Goal: Task Accomplishment & Management: Use online tool/utility

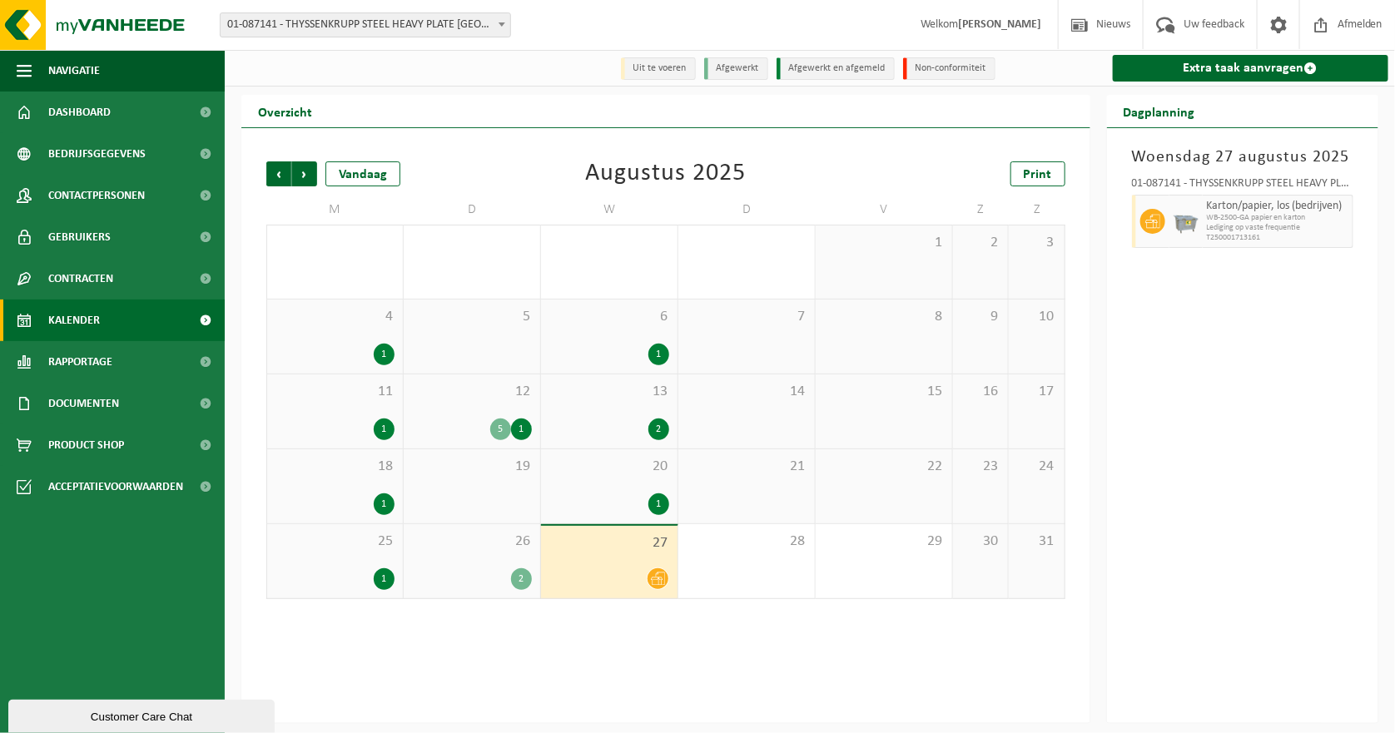
click at [74, 320] on span "Kalender" at bounding box center [74, 321] width 52 height 42
click at [1263, 68] on link "Extra taak aanvragen" at bounding box center [1251, 68] width 276 height 27
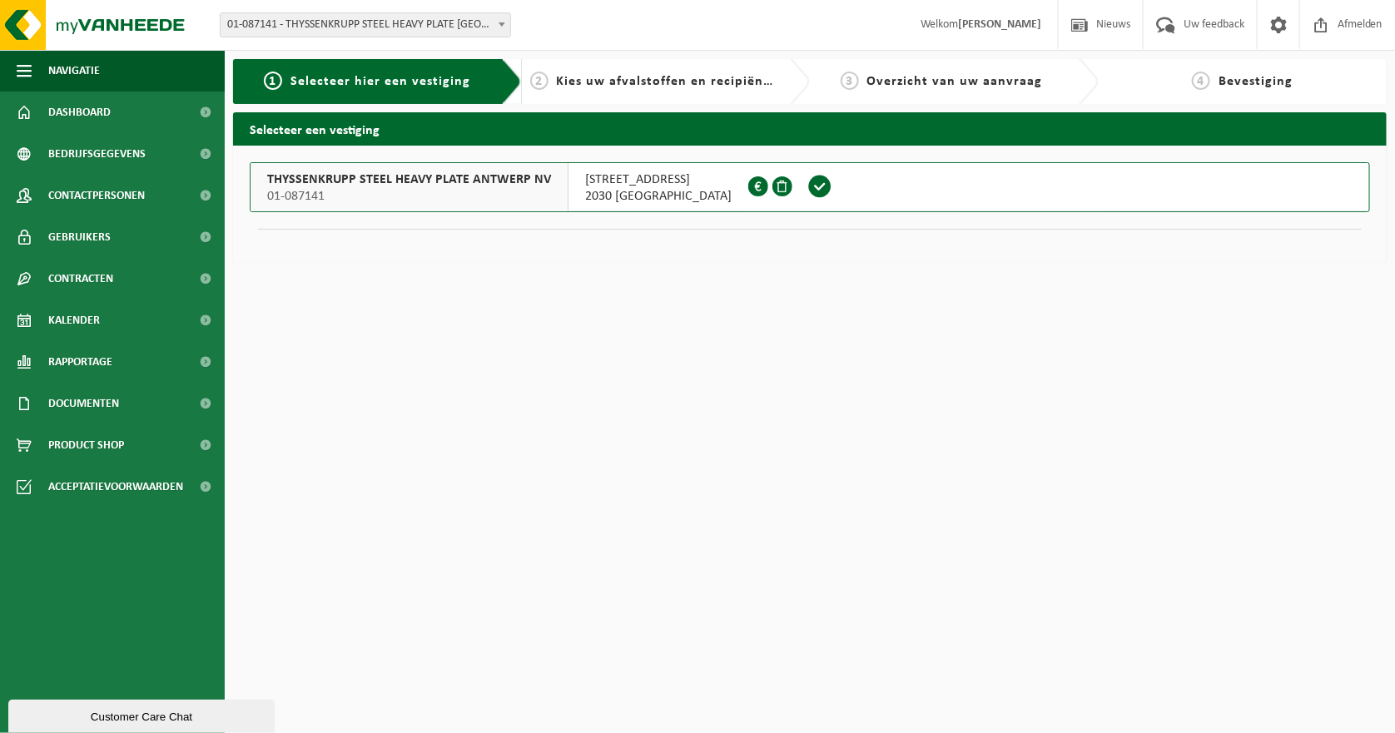
click at [344, 190] on span "01-087141" at bounding box center [409, 196] width 284 height 17
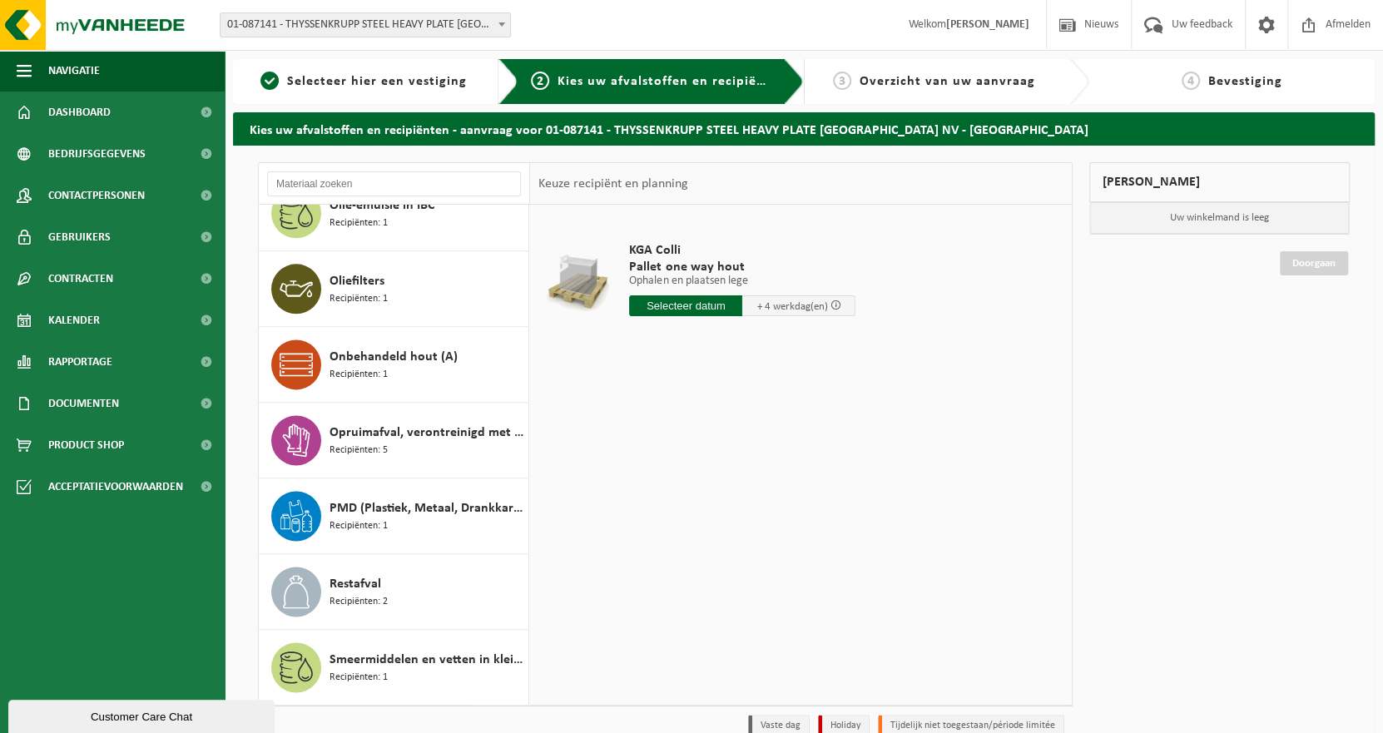
scroll to position [1581, 0]
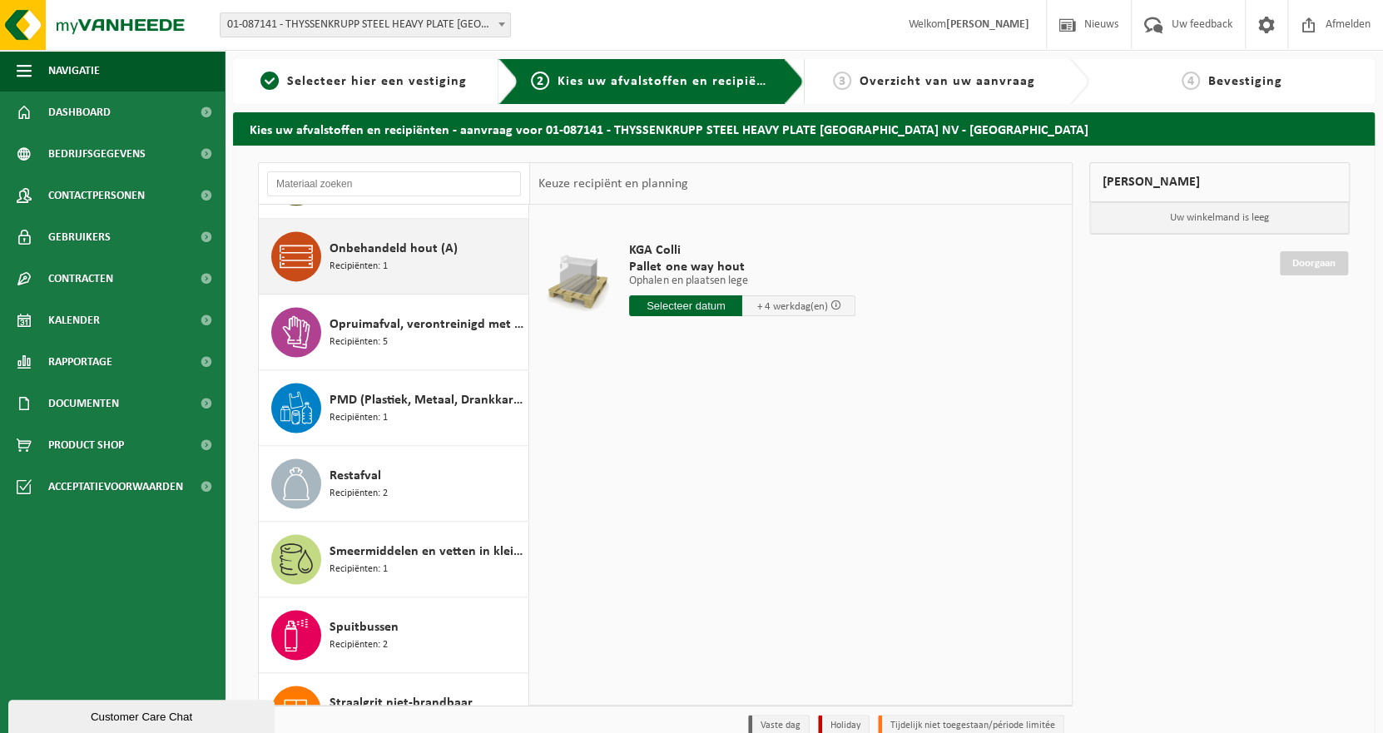
click at [344, 260] on span "Recipiënten: 1" at bounding box center [359, 267] width 58 height 16
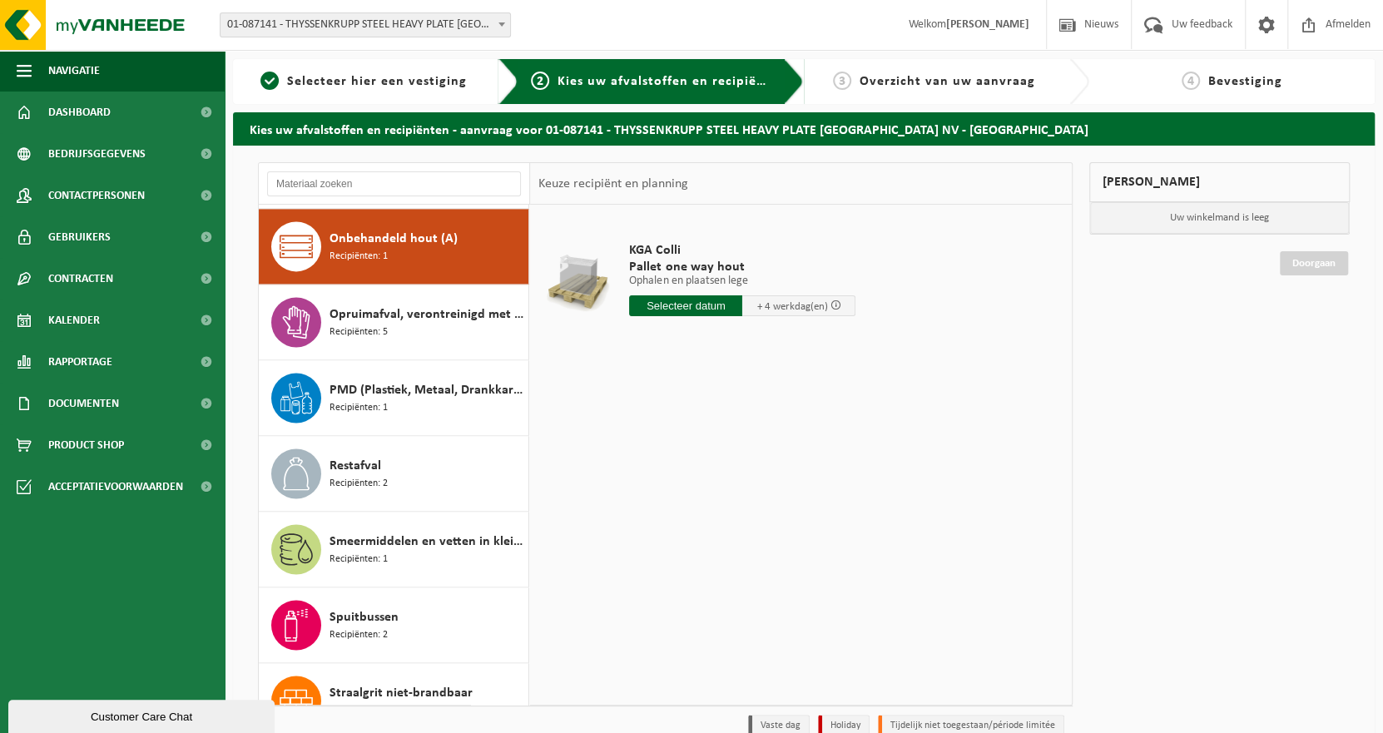
scroll to position [1591, 0]
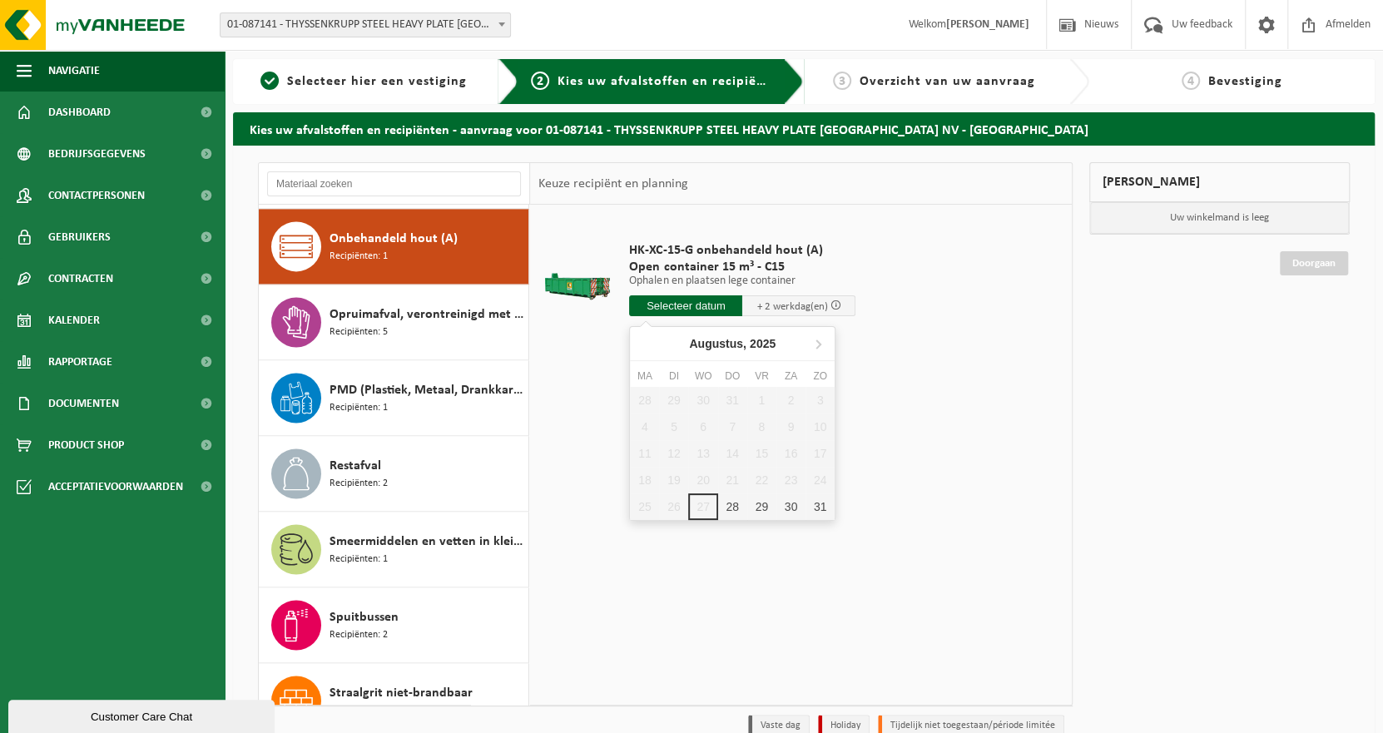
click at [713, 309] on input "text" at bounding box center [685, 306] width 113 height 21
click at [818, 345] on icon at bounding box center [819, 344] width 4 height 8
click at [678, 401] on div "2" at bounding box center [673, 400] width 29 height 27
type input "Van 2025-09-02"
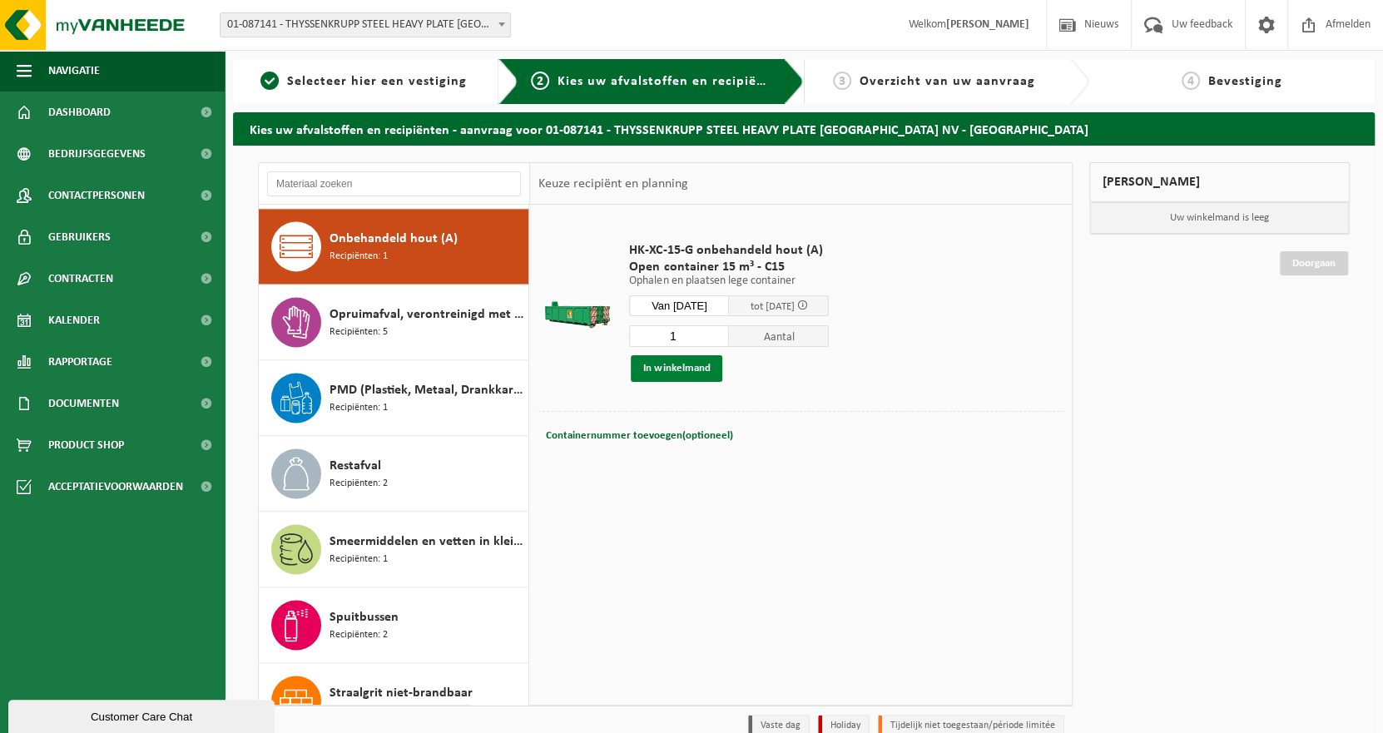
click at [684, 371] on button "In winkelmand" at bounding box center [677, 368] width 92 height 27
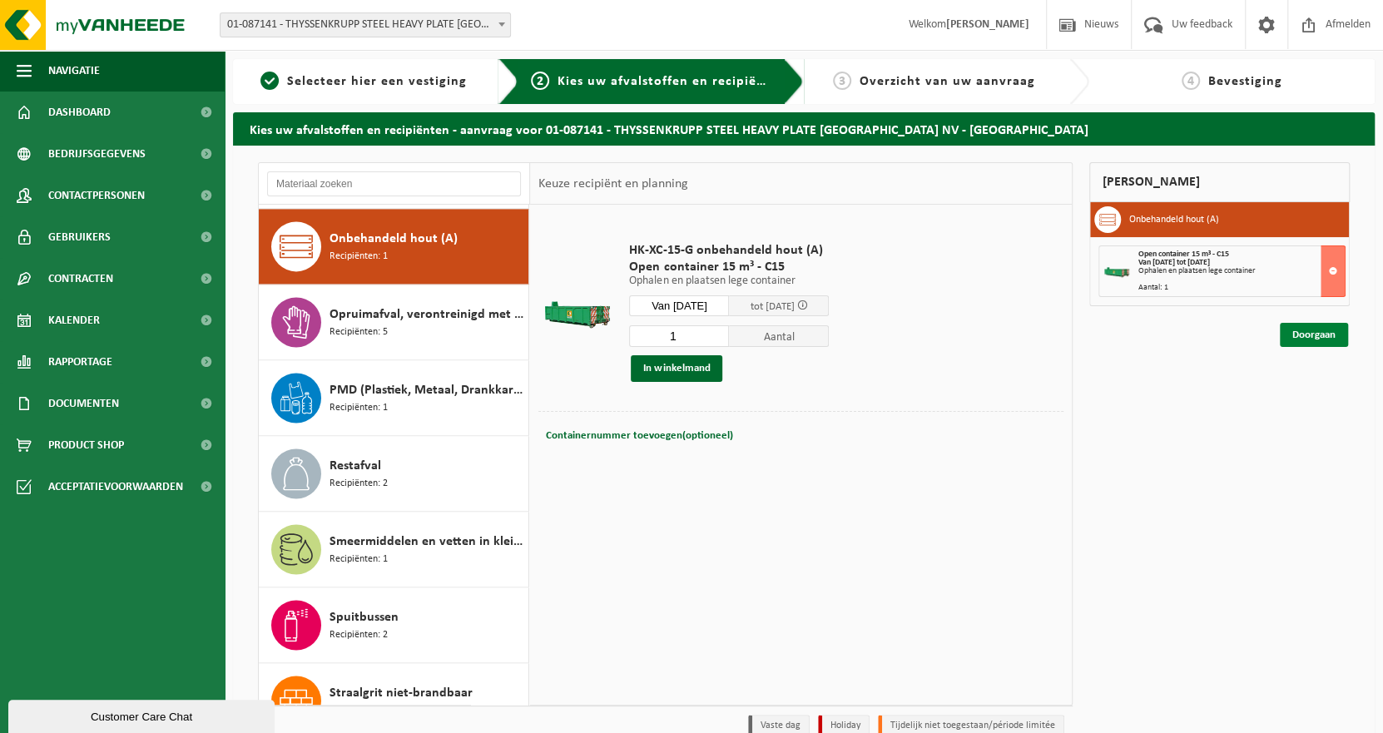
click at [1319, 333] on link "Doorgaan" at bounding box center [1314, 335] width 68 height 24
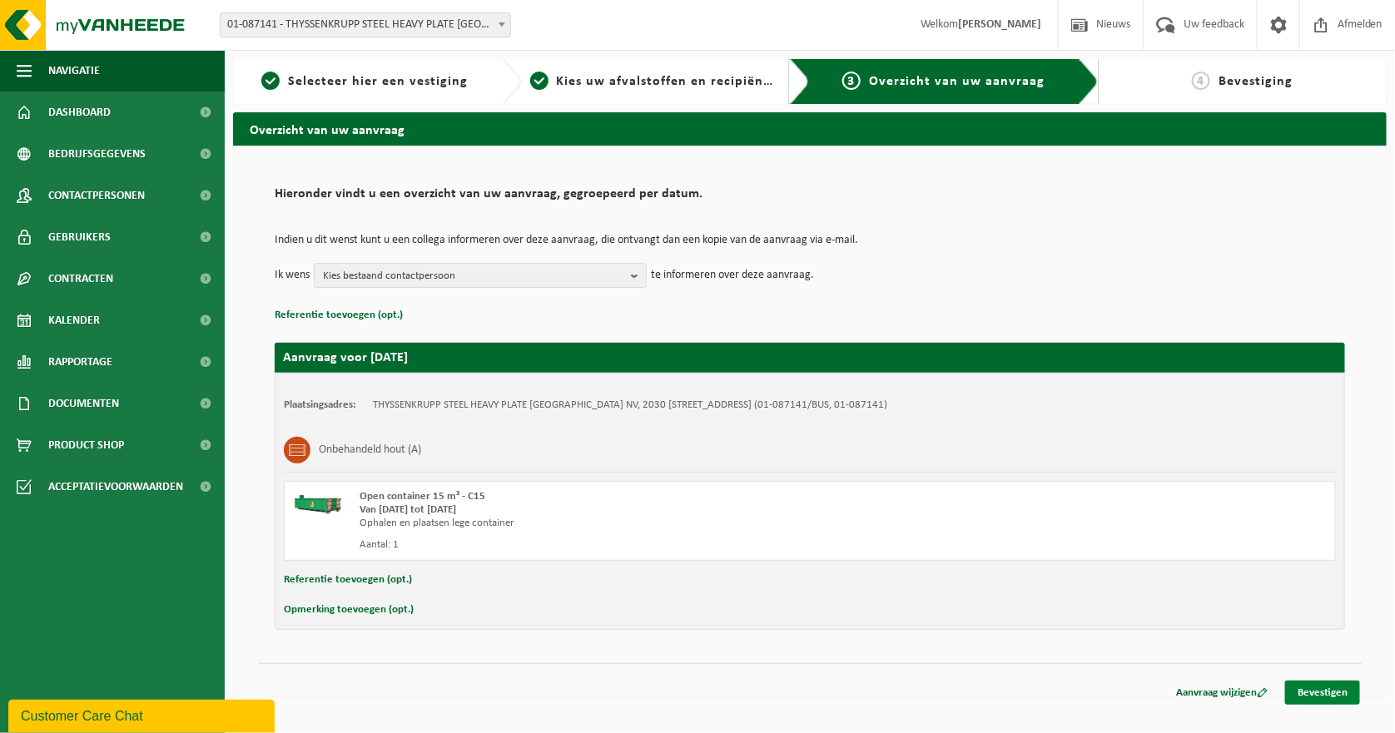
click at [1326, 693] on link "Bevestigen" at bounding box center [1322, 693] width 75 height 24
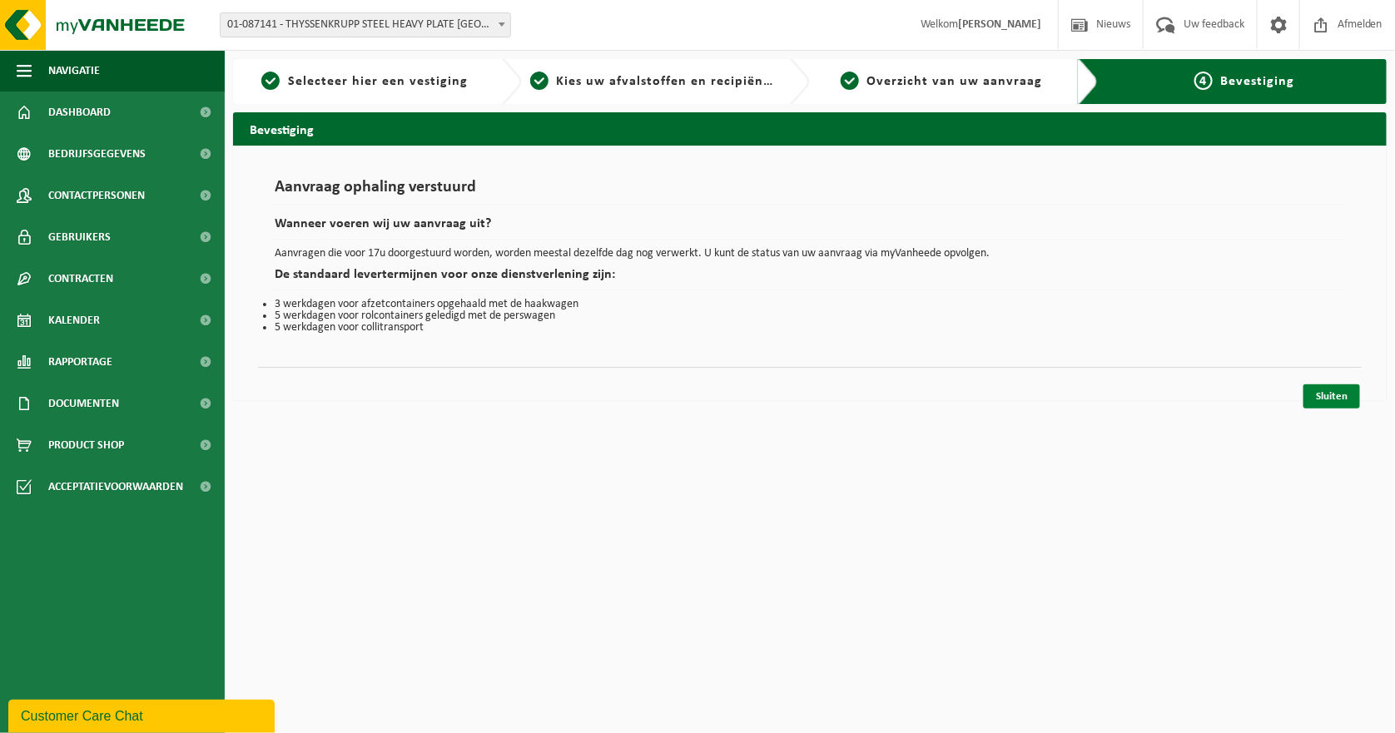
click at [1346, 393] on link "Sluiten" at bounding box center [1332, 397] width 57 height 24
